Goal: Task Accomplishment & Management: Manage account settings

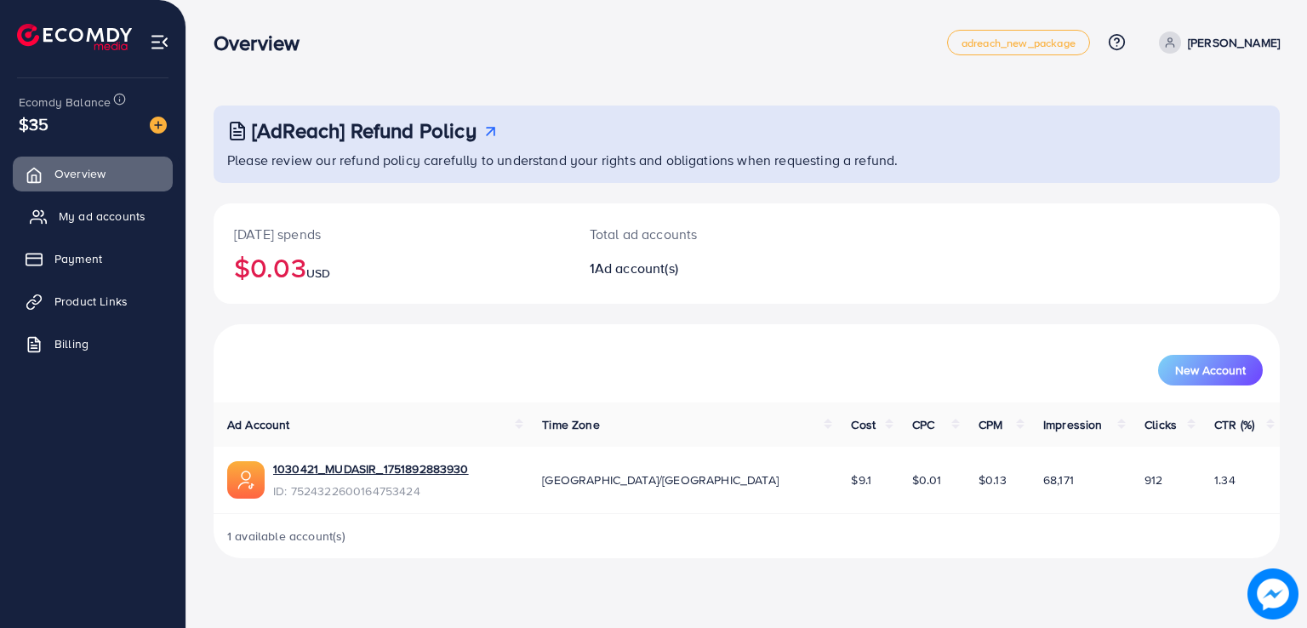
click at [118, 231] on link "My ad accounts" at bounding box center [93, 216] width 160 height 34
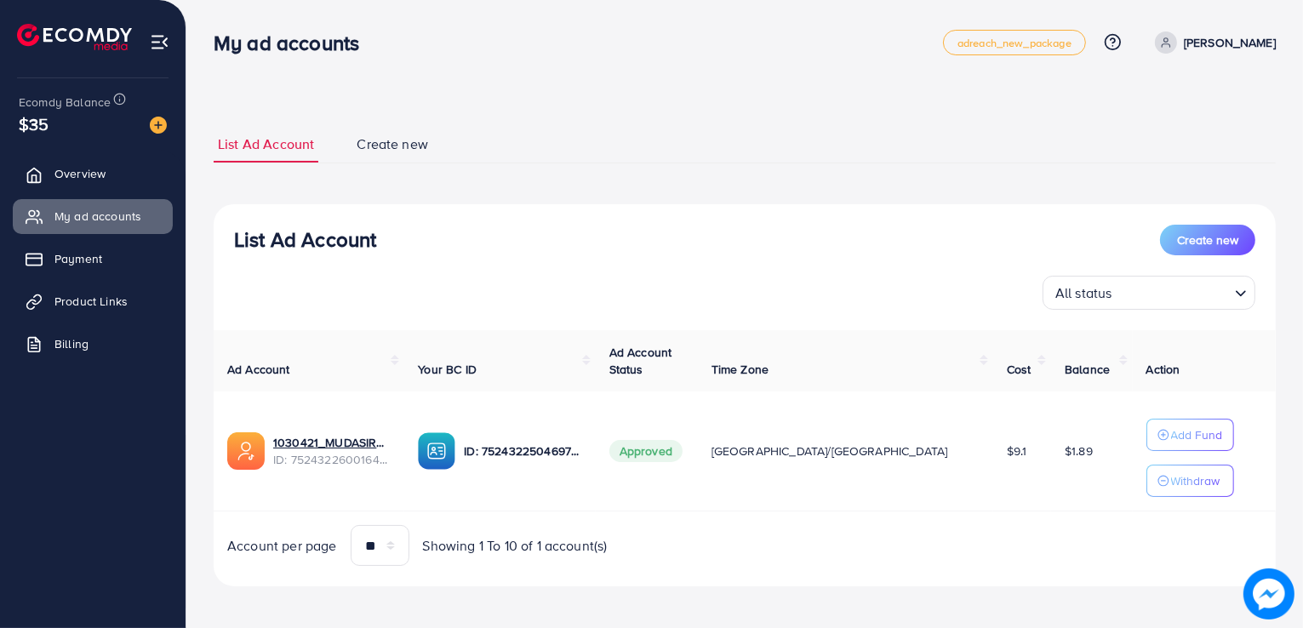
scroll to position [5, 0]
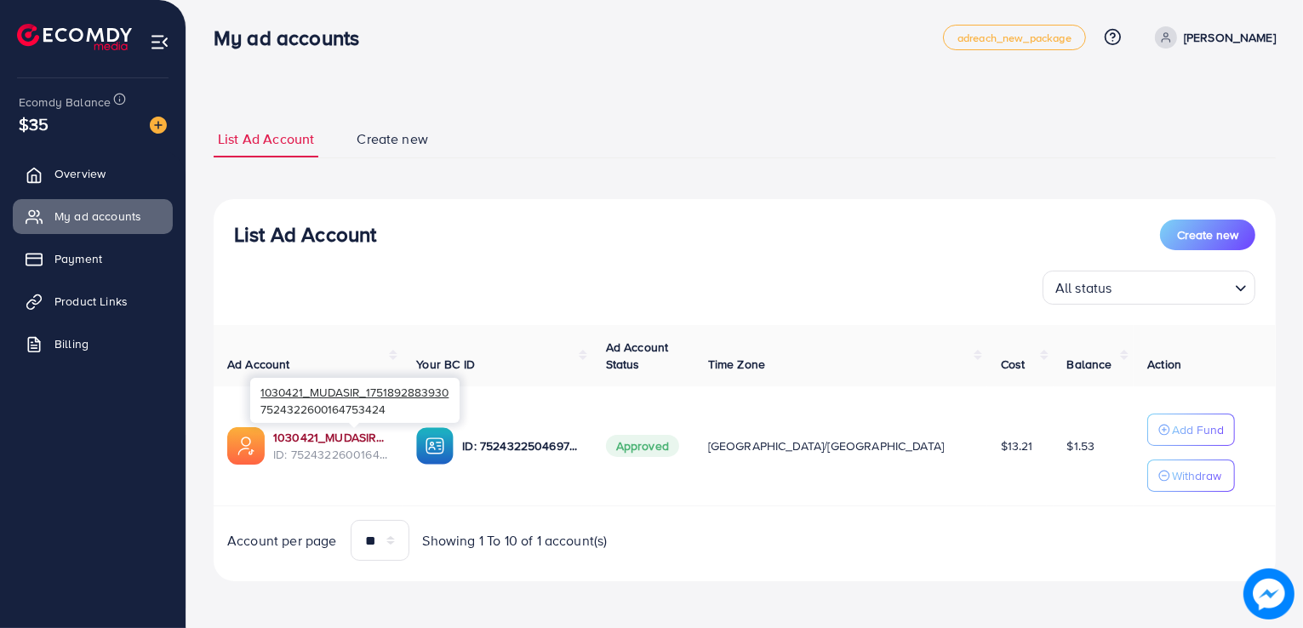
click at [313, 437] on link "1030421_MUDASIR_1751892883930" at bounding box center [331, 437] width 116 height 17
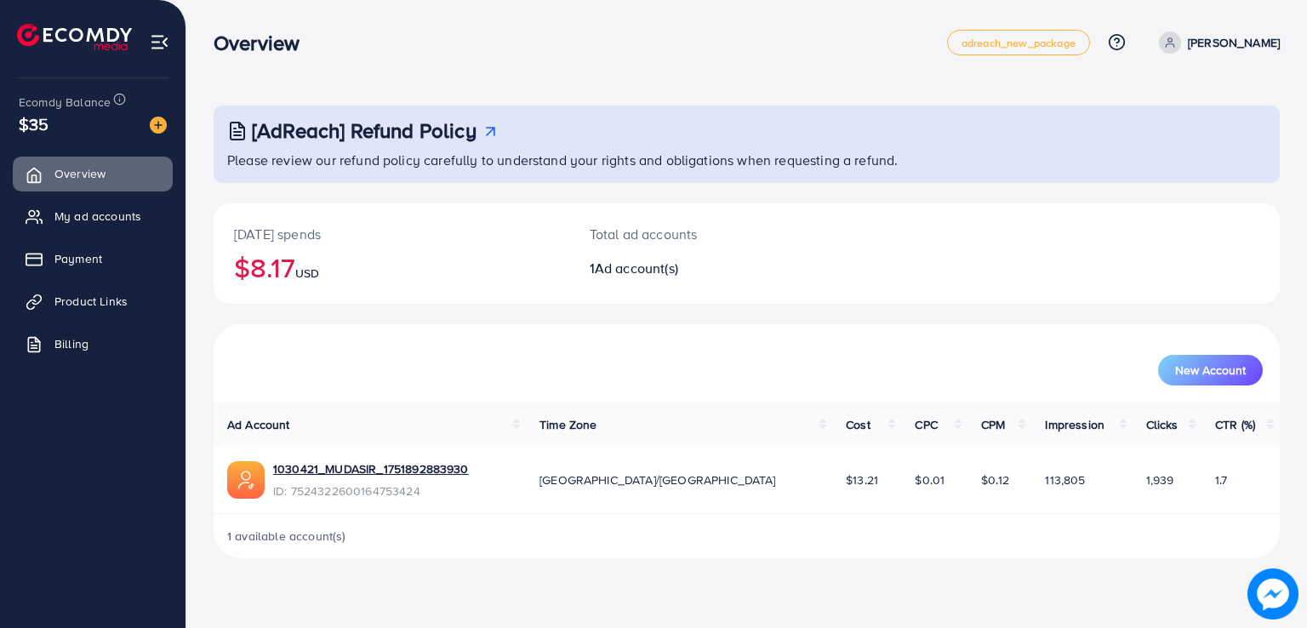
drag, startPoint x: 297, startPoint y: 260, endPoint x: 214, endPoint y: 273, distance: 84.4
click at [214, 273] on div "[DATE] spends $8.17 USD" at bounding box center [392, 253] width 356 height 100
click at [286, 259] on h2 "$8.17 USD" at bounding box center [391, 267] width 315 height 32
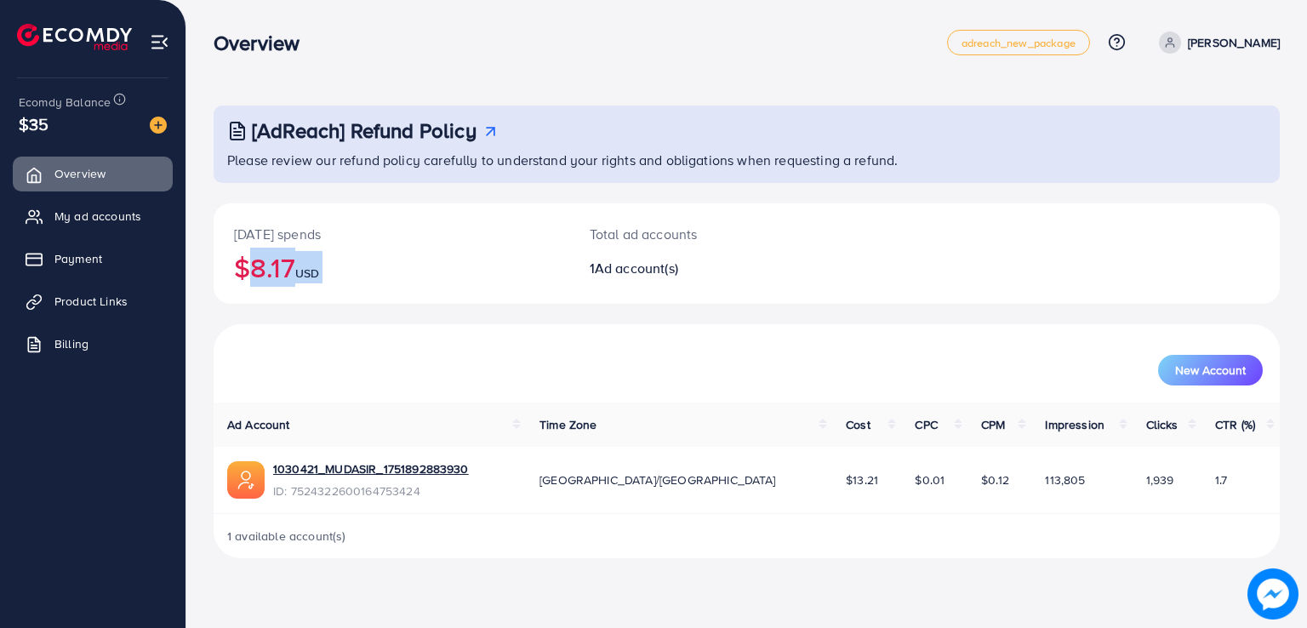
click at [286, 259] on h2 "$8.17 USD" at bounding box center [391, 267] width 315 height 32
click at [305, 259] on h2 "$8.17 USD" at bounding box center [391, 267] width 315 height 32
drag, startPoint x: 590, startPoint y: 273, endPoint x: 793, endPoint y: 276, distance: 203.5
click at [793, 276] on h2 "1 Ad account(s)" at bounding box center [703, 268] width 226 height 16
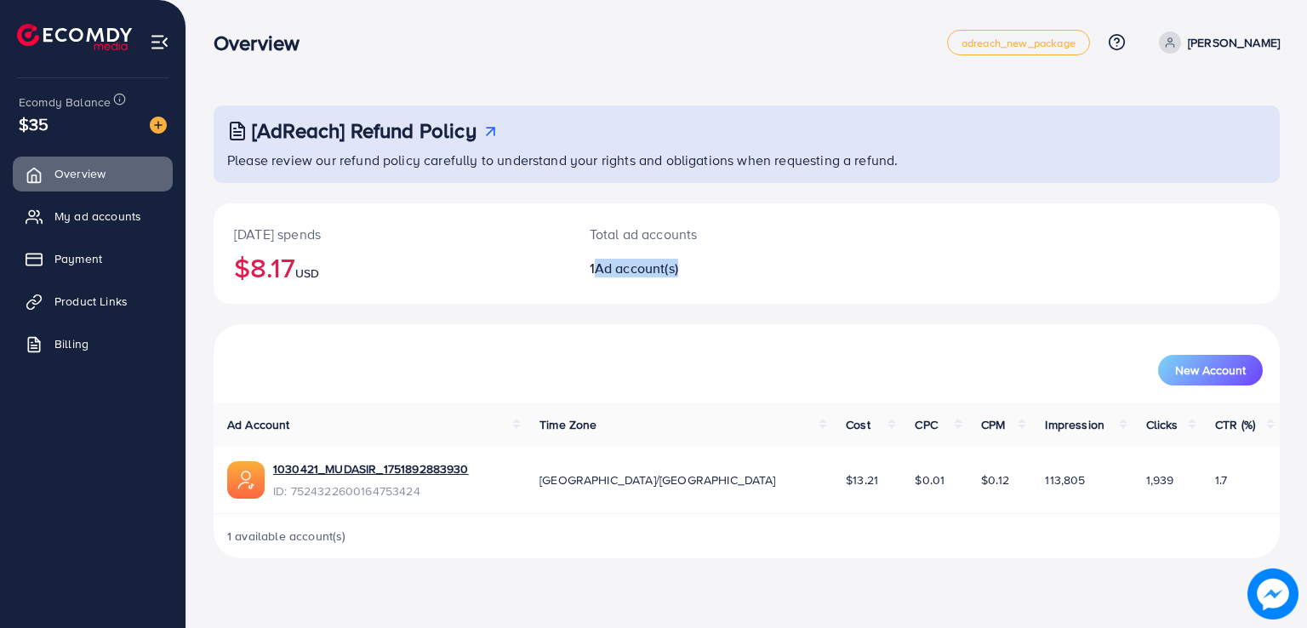
click at [793, 276] on h2 "1 Ad account(s)" at bounding box center [703, 268] width 226 height 16
drag, startPoint x: 793, startPoint y: 276, endPoint x: 557, endPoint y: 256, distance: 237.4
click at [557, 256] on div "Today's spends $8.17 USD Total ad accounts 1 Ad account(s)" at bounding box center [747, 253] width 1067 height 100
click at [557, 256] on div "Today's spends $8.17 USD" at bounding box center [392, 253] width 356 height 100
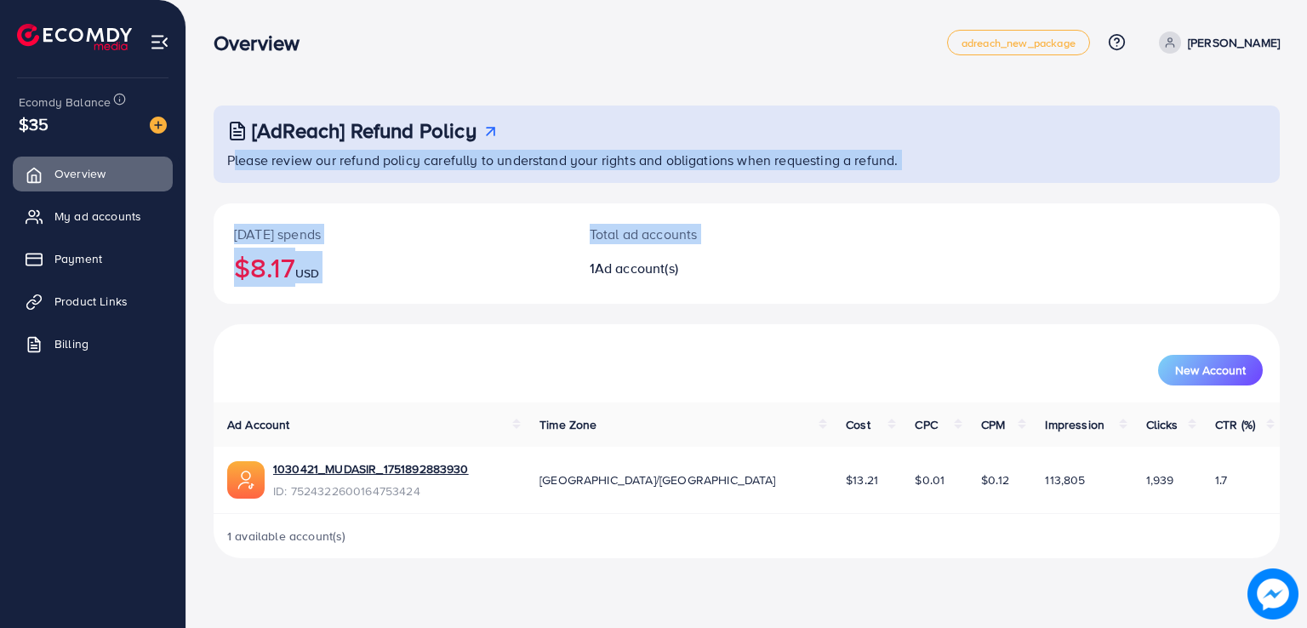
drag, startPoint x: 588, startPoint y: 266, endPoint x: 648, endPoint y: 74, distance: 201.4
click at [648, 74] on div "[AdReach] Refund Policy Please review our refund policy carefully to understand…" at bounding box center [746, 293] width 1121 height 586
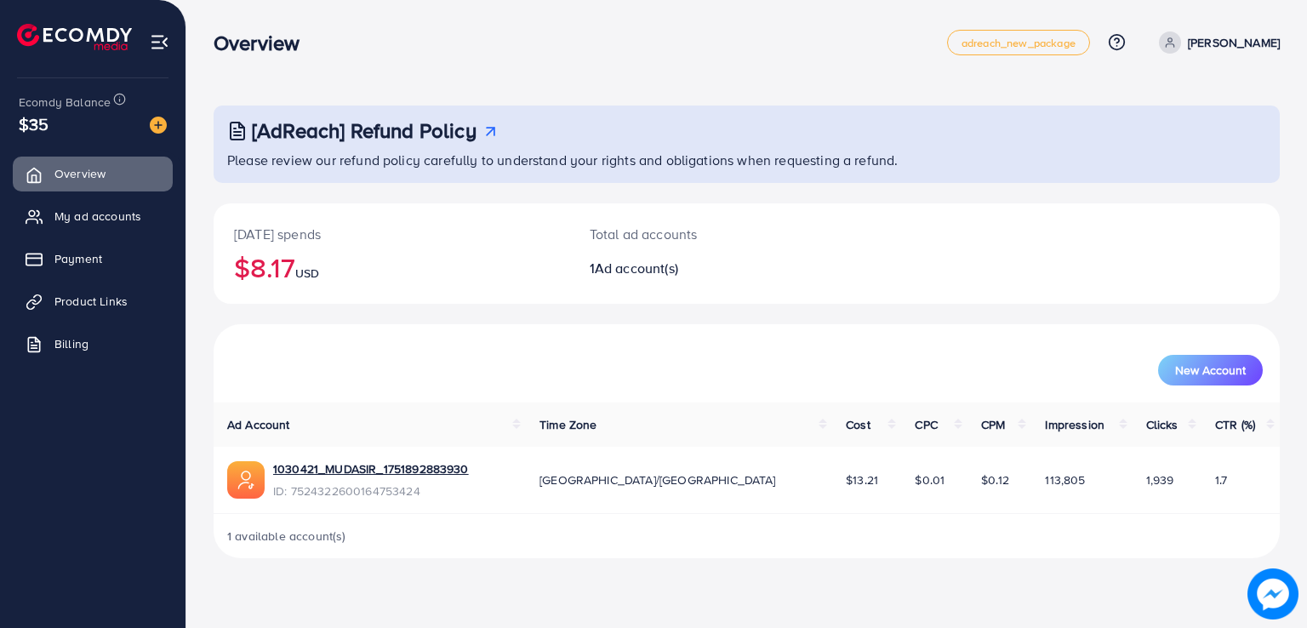
click at [648, 74] on div "[AdReach] Refund Policy Please review our refund policy carefully to understand…" at bounding box center [746, 293] width 1121 height 586
click at [552, 120] on div "[AdReach] Refund Policy" at bounding box center [748, 130] width 1043 height 25
click at [1112, 325] on div "New Account" at bounding box center [747, 363] width 1067 height 78
